Goal: Information Seeking & Learning: Learn about a topic

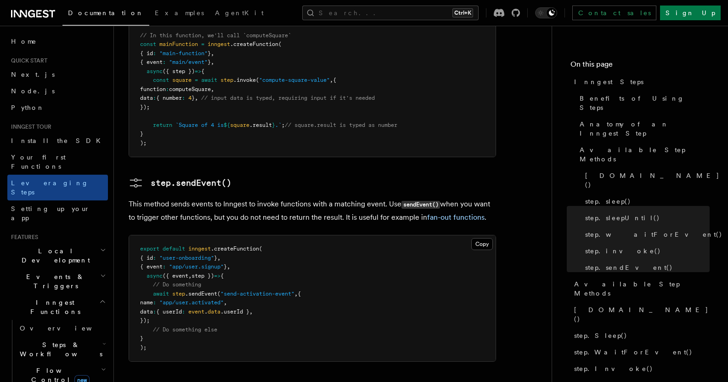
scroll to position [1929, 0]
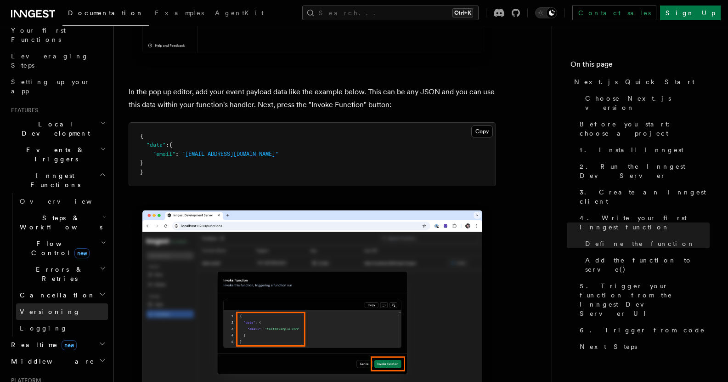
scroll to position [138, 0]
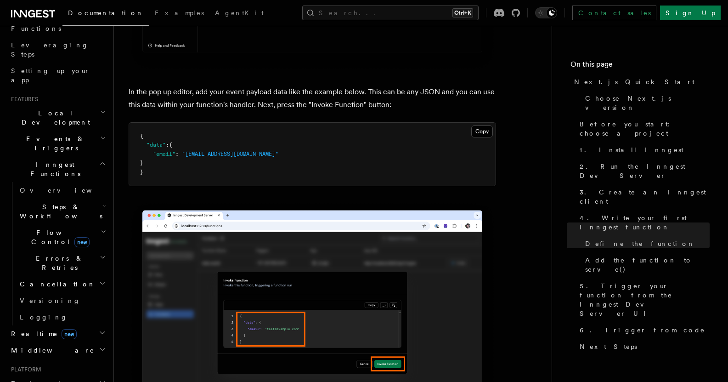
click at [92, 375] on h2 "Deployment" at bounding box center [57, 383] width 101 height 17
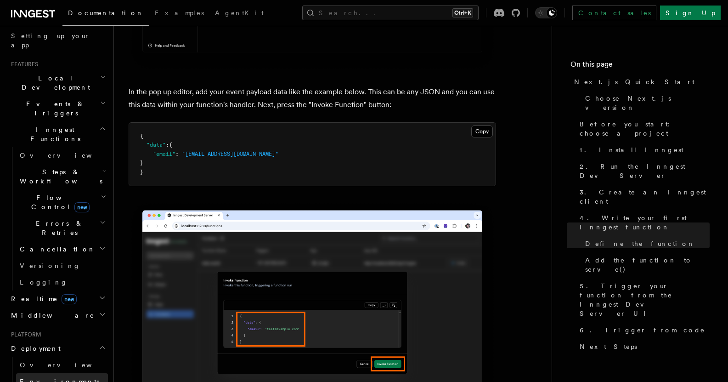
scroll to position [184, 0]
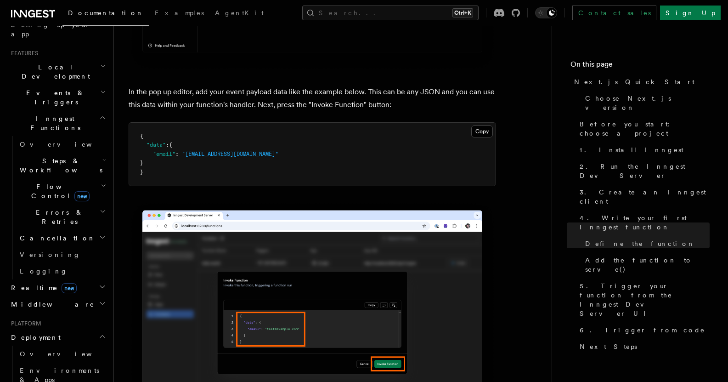
click at [99, 332] on icon "button" at bounding box center [102, 335] width 7 height 7
click at [99, 349] on icon "button" at bounding box center [102, 352] width 7 height 7
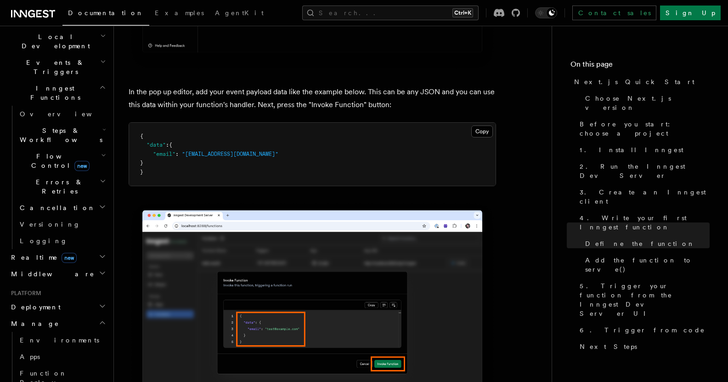
scroll to position [230, 0]
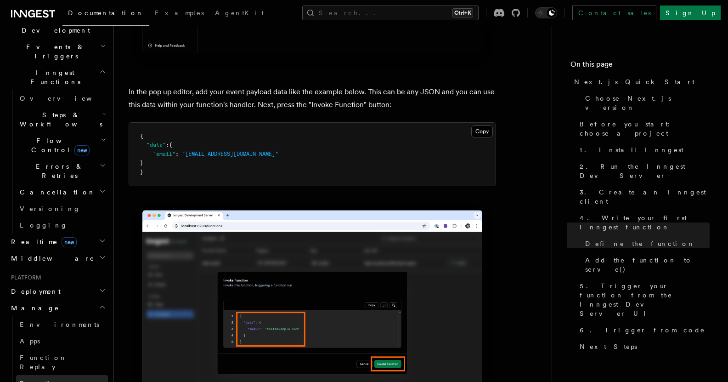
click at [64, 379] on span "Function Pausing" at bounding box center [43, 387] width 47 height 17
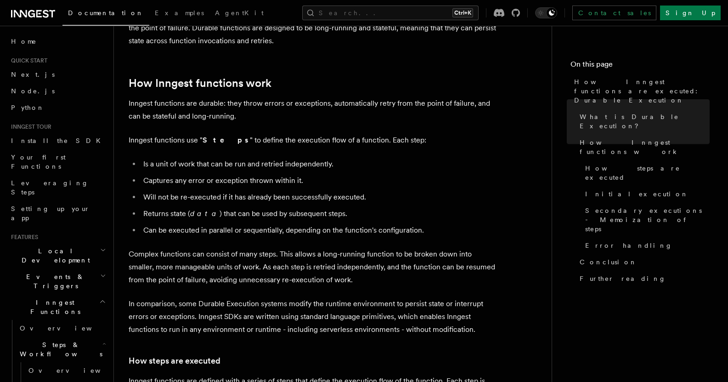
scroll to position [459, 0]
